Goal: Task Accomplishment & Management: Manage account settings

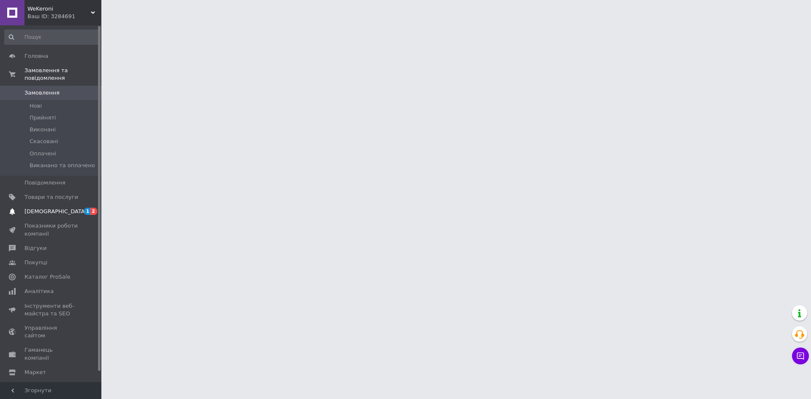
click at [43, 208] on span "[DEMOGRAPHIC_DATA]" at bounding box center [55, 212] width 62 height 8
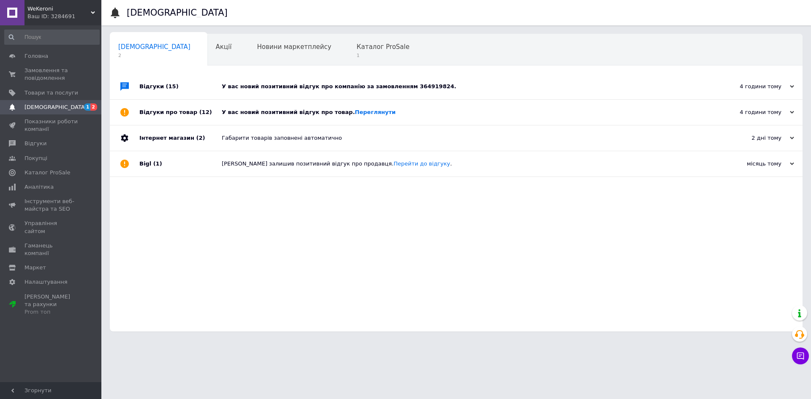
click at [266, 89] on div "У вас новий позитивний відгук про компанію за замовленням 364919824." at bounding box center [466, 87] width 488 height 8
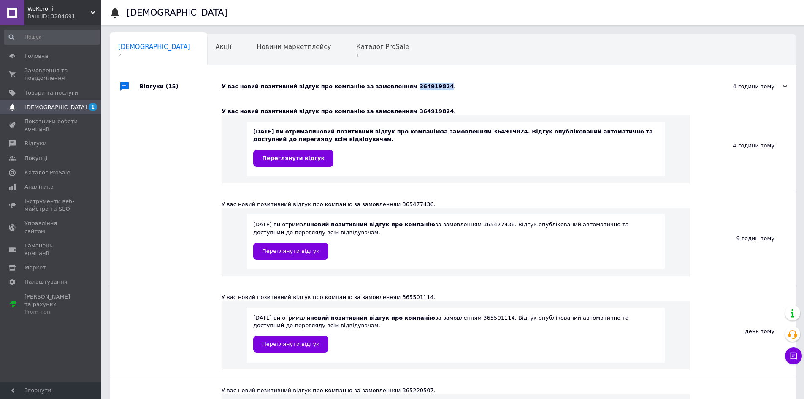
drag, startPoint x: 393, startPoint y: 85, endPoint x: 421, endPoint y: 88, distance: 28.0
click at [421, 88] on div "У вас новий позитивний відгук про компанію за замовленням 364919824." at bounding box center [462, 87] width 481 height 8
copy div "364919824"
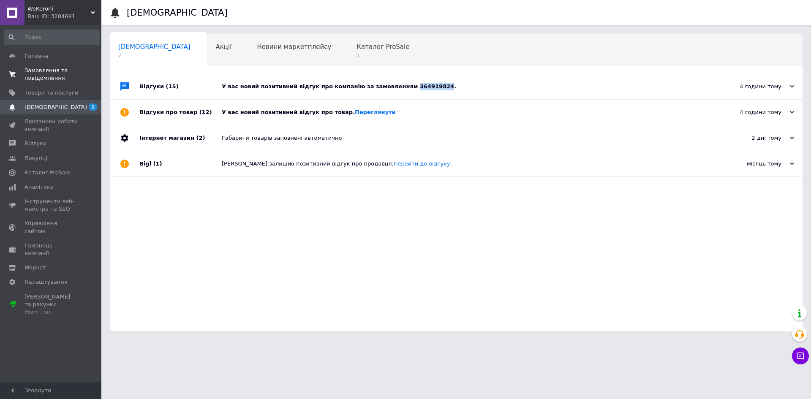
click at [53, 76] on span "Замовлення та повідомлення" at bounding box center [51, 74] width 54 height 15
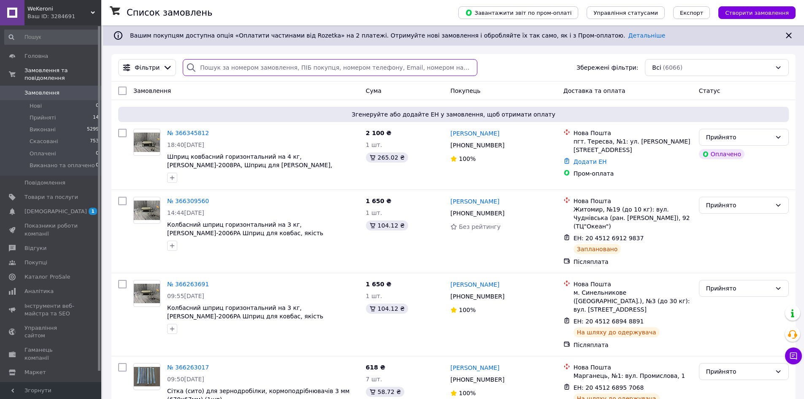
click at [229, 68] on input "search" at bounding box center [330, 67] width 294 height 17
paste input "364919824"
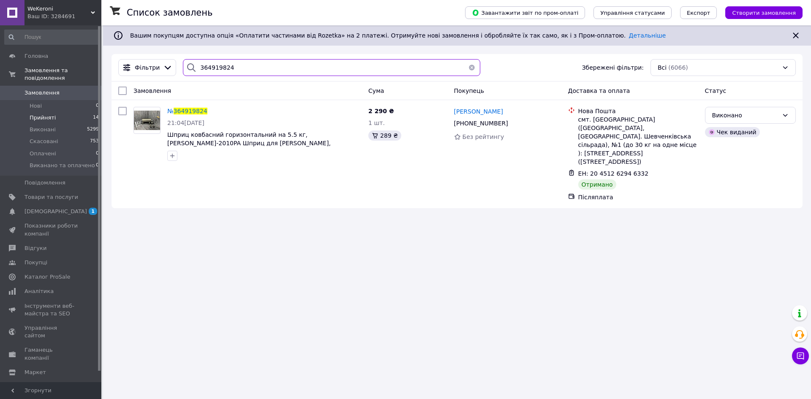
type input "364919824"
click at [61, 112] on li "Прийняті 14" at bounding box center [52, 118] width 104 height 12
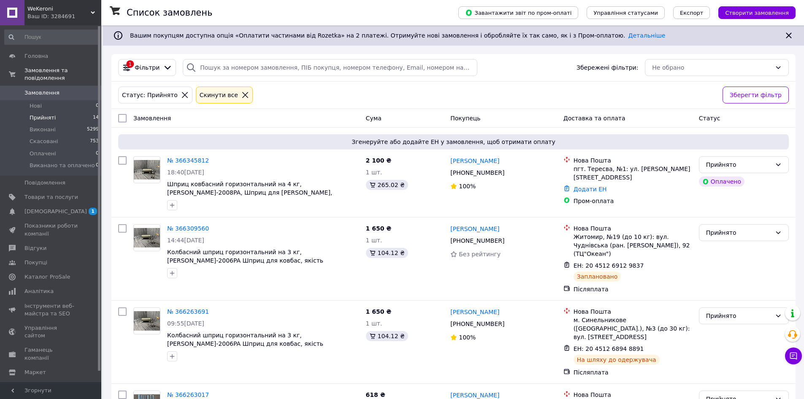
click at [63, 193] on span "Товари та послуги" at bounding box center [51, 197] width 54 height 8
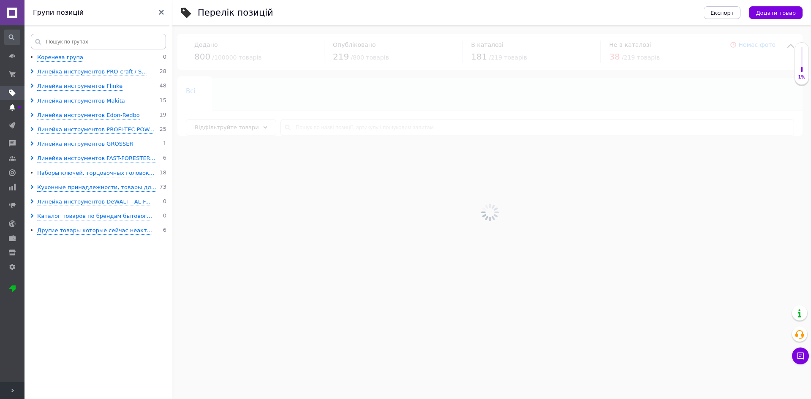
click at [11, 110] on icon at bounding box center [12, 107] width 7 height 7
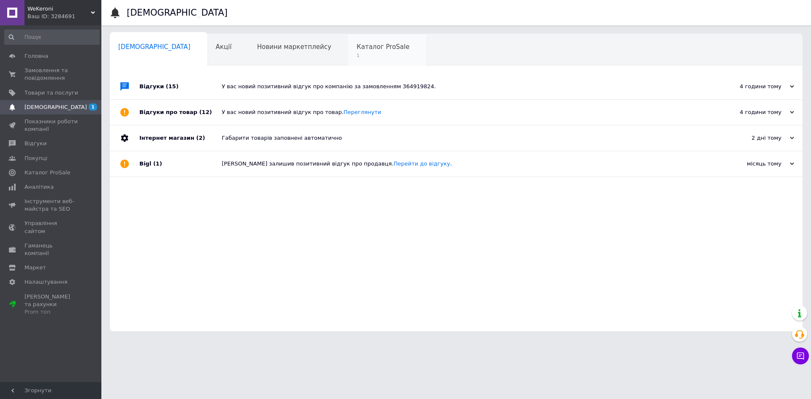
click at [356, 49] on span "Каталог ProSale" at bounding box center [382, 47] width 53 height 8
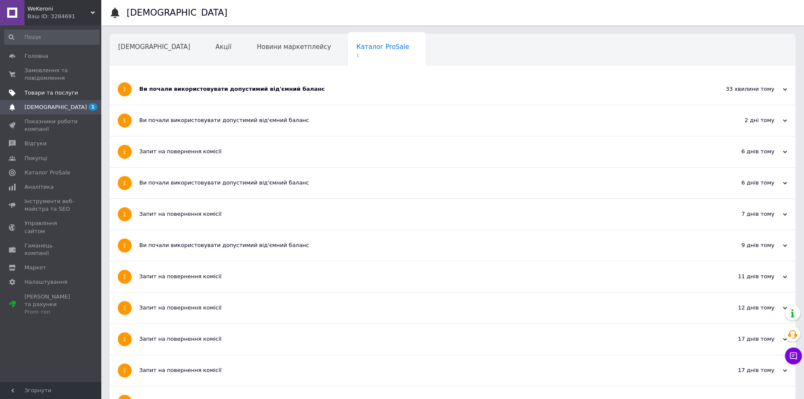
click at [51, 93] on span "Товари та послуги" at bounding box center [51, 93] width 54 height 8
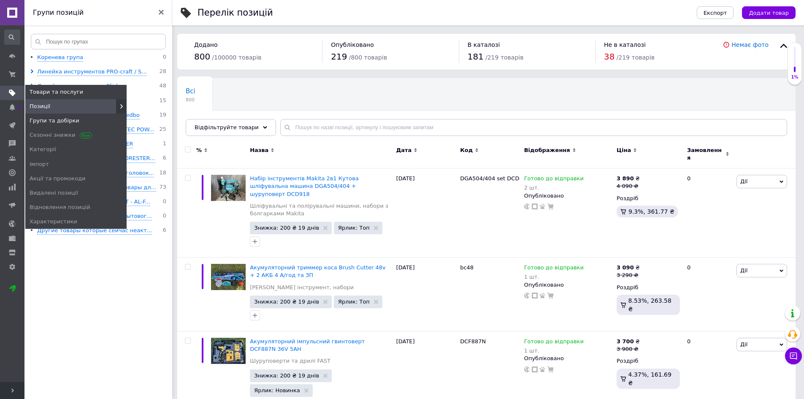
click at [42, 121] on span "Групи та добірки" at bounding box center [55, 121] width 50 height 8
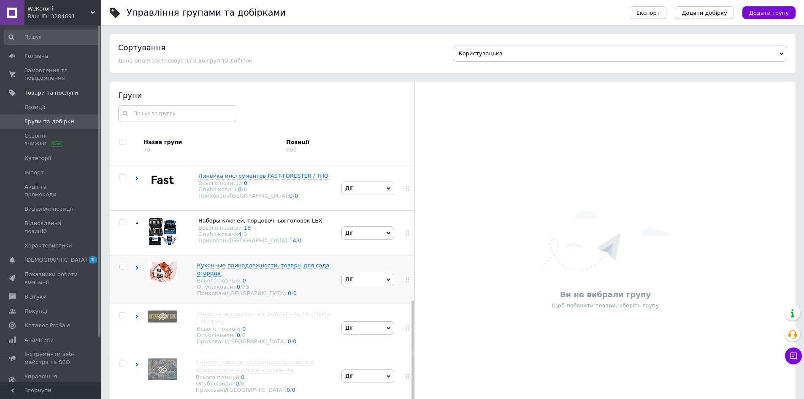
scroll to position [326, 0]
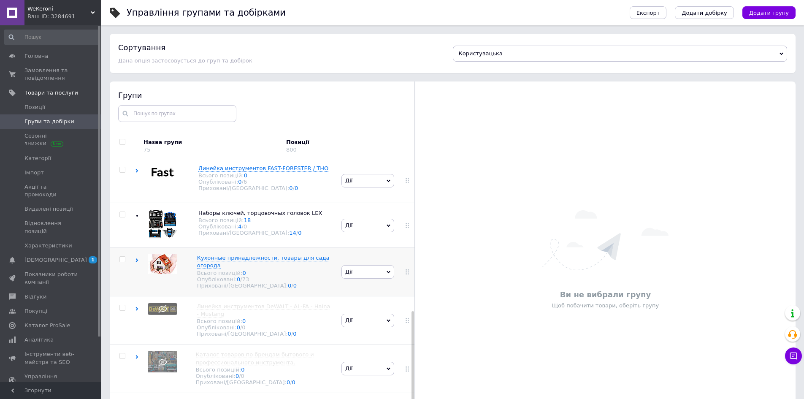
click at [171, 254] on img at bounding box center [163, 264] width 30 height 20
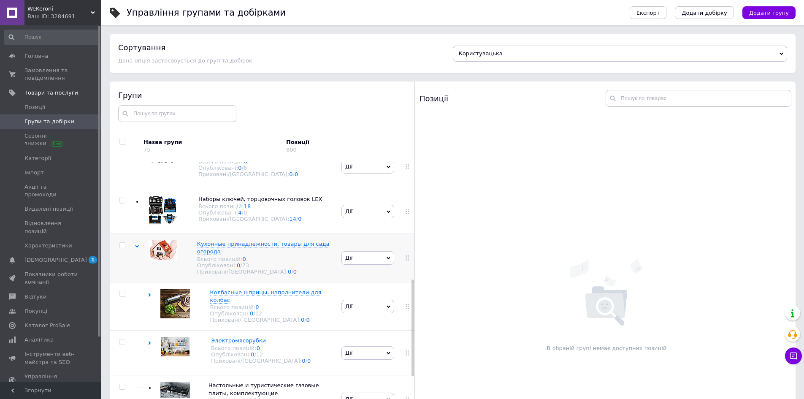
scroll to position [368, 0]
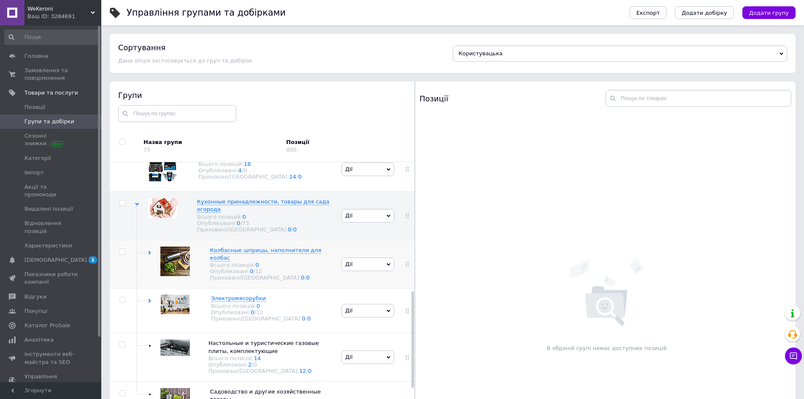
click at [179, 265] on img at bounding box center [175, 262] width 30 height 30
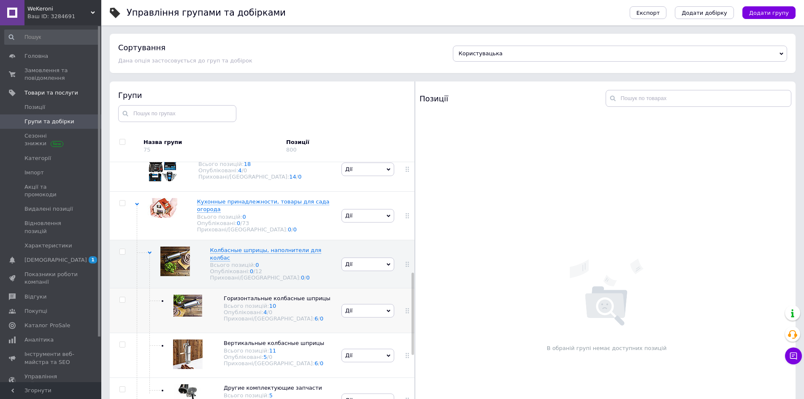
click at [185, 309] on img at bounding box center [188, 306] width 29 height 22
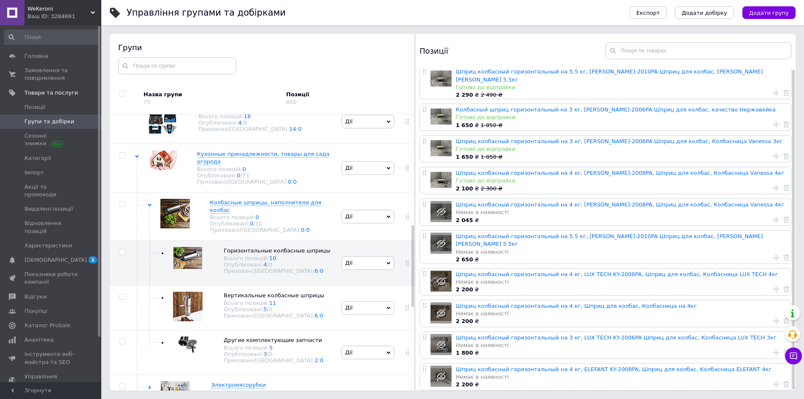
scroll to position [0, 0]
